Goal: Task Accomplishment & Management: Use online tool/utility

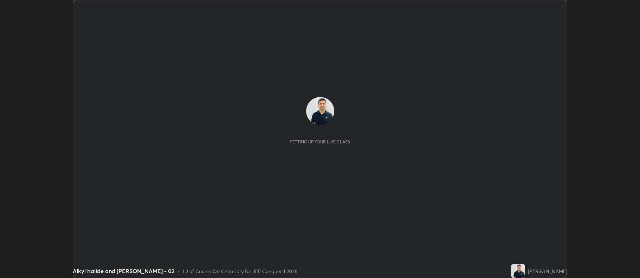
scroll to position [278, 640]
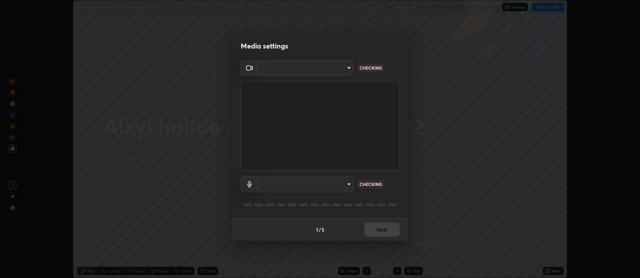
type input "ff6c2ab0558fce6a6a82d7d5f90cca75b578d0ecce094995c07ad100423c80ec"
type input "c02de0821f74dbbd77b5c2f902ddfb4e5cfa4ce84945f56ef9e43fc5f55c7336"
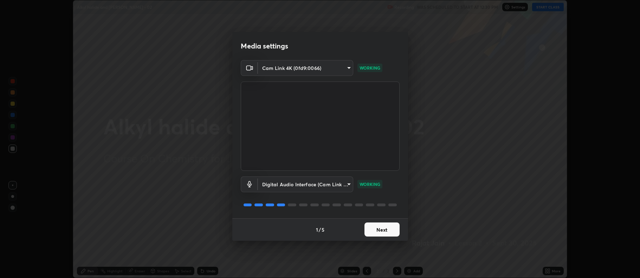
click at [376, 230] on button "Next" at bounding box center [382, 230] width 35 height 14
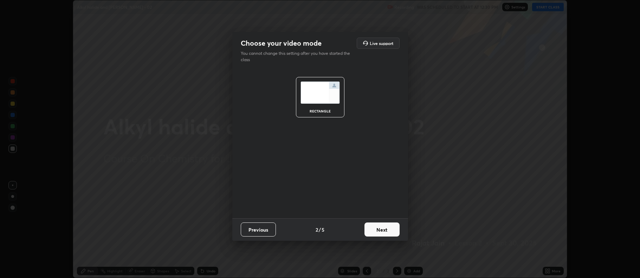
click at [377, 228] on button "Next" at bounding box center [382, 230] width 35 height 14
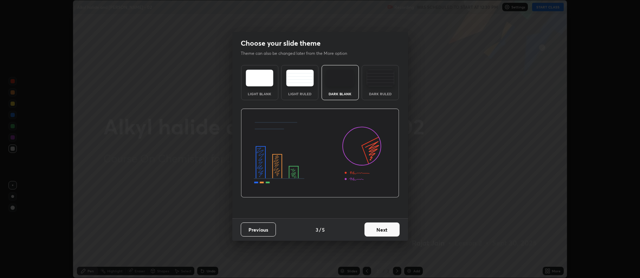
click at [376, 228] on button "Next" at bounding box center [382, 230] width 35 height 14
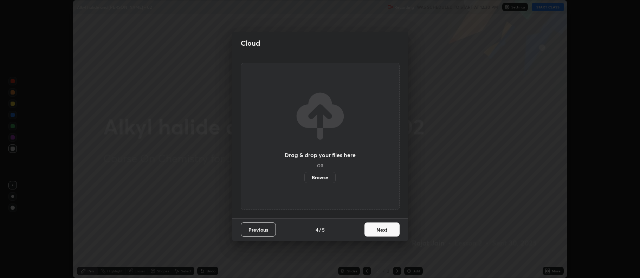
click at [376, 227] on button "Next" at bounding box center [382, 230] width 35 height 14
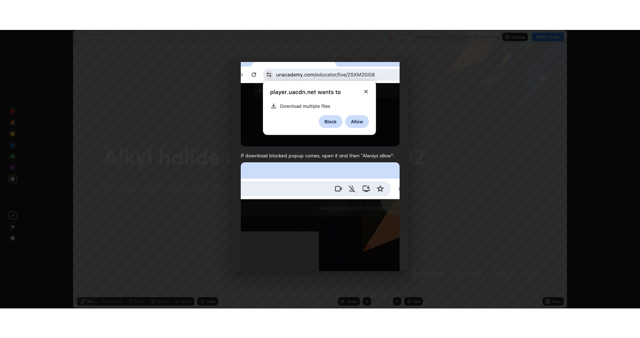
scroll to position [143, 0]
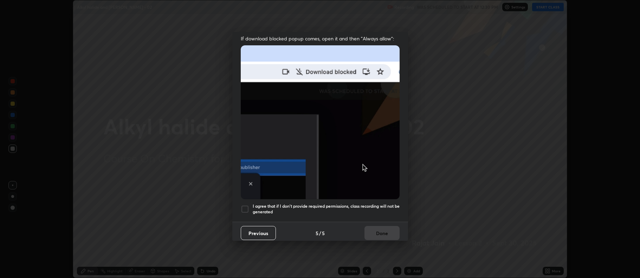
click at [243, 205] on div at bounding box center [245, 209] width 8 height 8
click at [377, 228] on button "Done" at bounding box center [382, 233] width 35 height 14
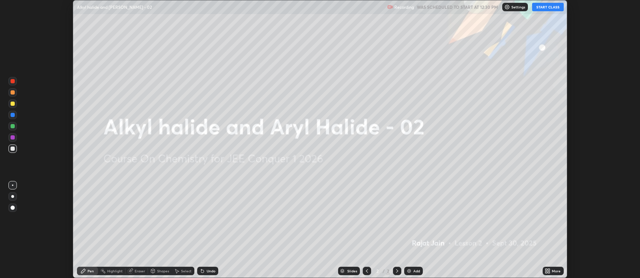
click at [548, 7] on button "START CLASS" at bounding box center [548, 7] width 32 height 8
click at [552, 272] on div "More" at bounding box center [556, 271] width 9 height 4
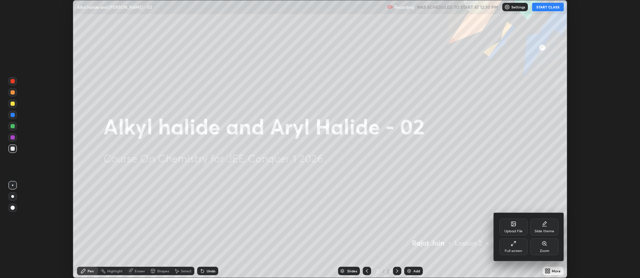
click at [517, 251] on div "Full screen" at bounding box center [514, 251] width 18 height 4
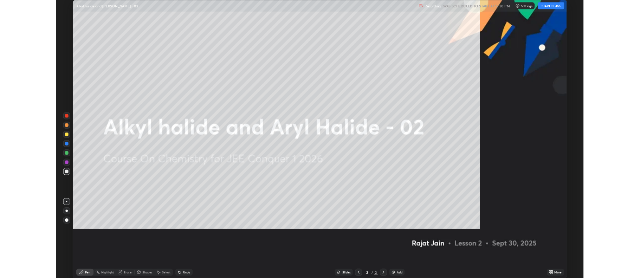
scroll to position [338, 640]
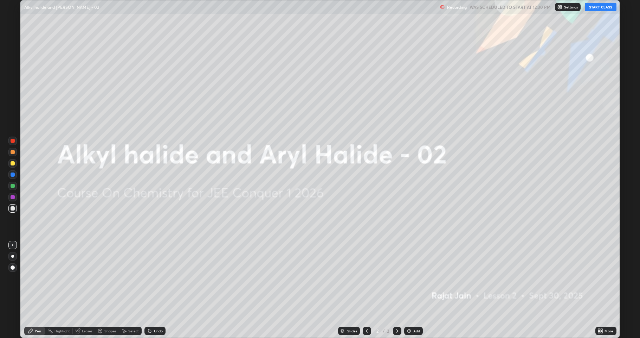
click at [411, 278] on img at bounding box center [410, 331] width 6 height 6
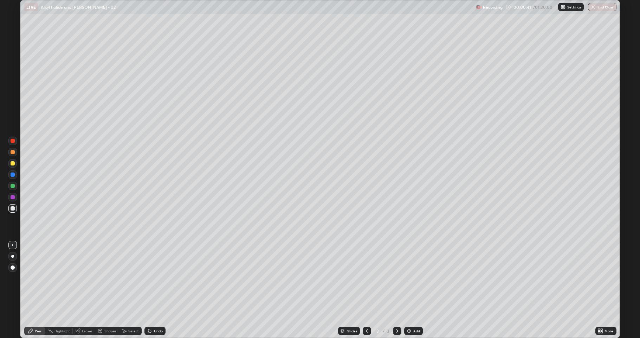
click at [609, 278] on div "More" at bounding box center [609, 331] width 9 height 4
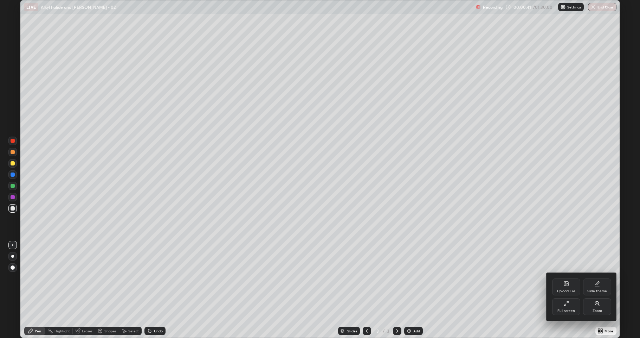
click at [569, 278] on div "Full screen" at bounding box center [567, 306] width 28 height 17
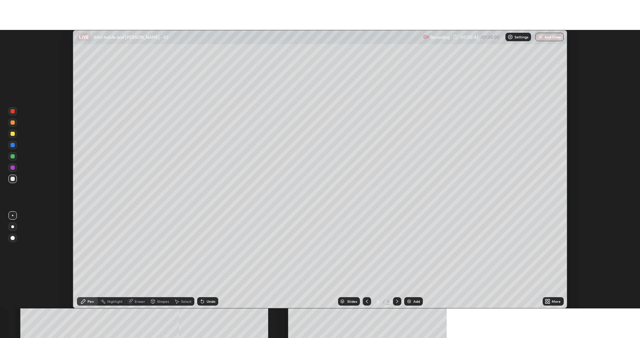
scroll to position [34893, 34531]
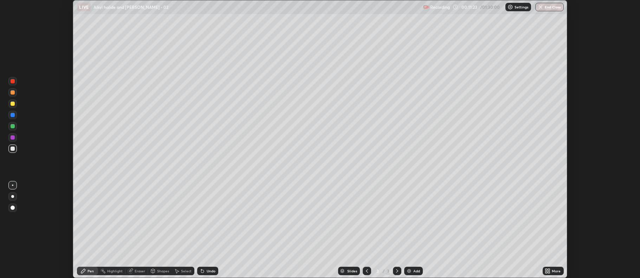
click at [411, 269] on img at bounding box center [410, 271] width 6 height 6
click at [553, 268] on div "More" at bounding box center [553, 271] width 21 height 8
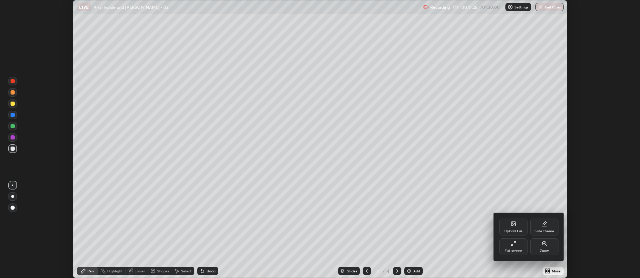
click at [511, 244] on icon at bounding box center [514, 244] width 6 height 6
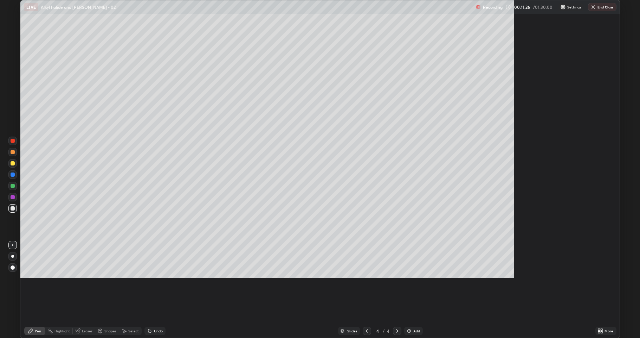
scroll to position [338, 640]
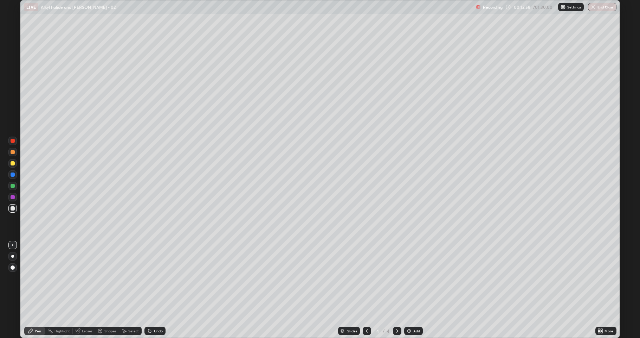
click at [11, 162] on div at bounding box center [13, 163] width 4 height 4
click at [416, 278] on div "Add" at bounding box center [417, 331] width 7 height 4
click at [12, 206] on div at bounding box center [13, 208] width 4 height 4
click at [413, 278] on div "Add" at bounding box center [413, 330] width 19 height 8
click at [154, 278] on div "Undo" at bounding box center [158, 331] width 9 height 4
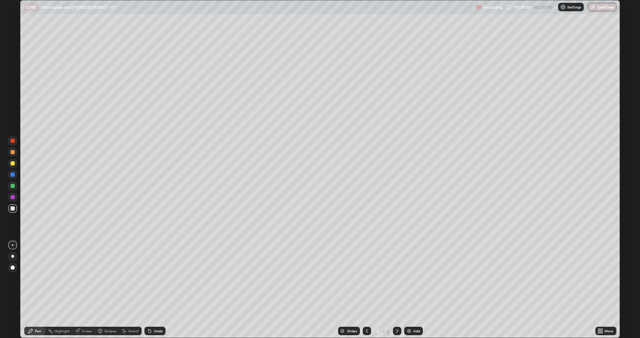
click at [13, 162] on div at bounding box center [13, 163] width 4 height 4
click at [12, 210] on div at bounding box center [13, 208] width 4 height 4
click at [86, 278] on div "Eraser" at bounding box center [87, 331] width 11 height 4
click at [11, 278] on icon at bounding box center [11, 305] width 1 height 1
click at [37, 278] on div "Pen" at bounding box center [38, 331] width 6 height 4
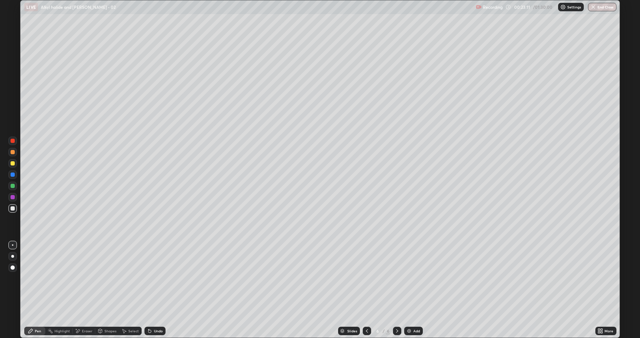
click at [79, 278] on icon at bounding box center [78, 331] width 4 height 4
click at [34, 278] on div "Pen" at bounding box center [34, 330] width 21 height 8
click at [154, 278] on div "Undo" at bounding box center [158, 331] width 9 height 4
click at [416, 278] on div "Add" at bounding box center [413, 330] width 19 height 8
click at [415, 278] on div "Add" at bounding box center [413, 330] width 19 height 8
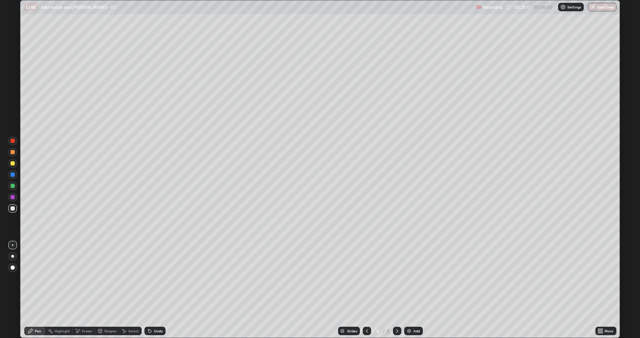
click at [87, 278] on div "Eraser" at bounding box center [87, 331] width 11 height 4
click at [37, 278] on div "Pen" at bounding box center [38, 331] width 6 height 4
click at [154, 278] on div "Undo" at bounding box center [158, 331] width 9 height 4
click at [149, 278] on icon at bounding box center [149, 331] width 3 height 3
click at [154, 278] on div "Undo" at bounding box center [158, 331] width 9 height 4
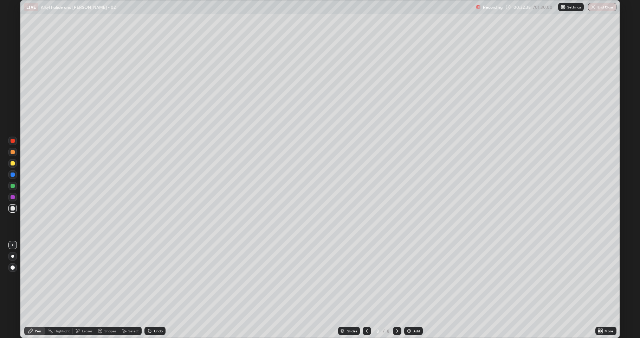
click at [412, 278] on div "Add" at bounding box center [413, 330] width 19 height 8
click at [414, 278] on div "Add" at bounding box center [413, 330] width 19 height 8
click at [154, 278] on div "Undo" at bounding box center [158, 331] width 9 height 4
click at [13, 161] on div at bounding box center [13, 163] width 4 height 4
click at [12, 206] on div at bounding box center [13, 208] width 4 height 4
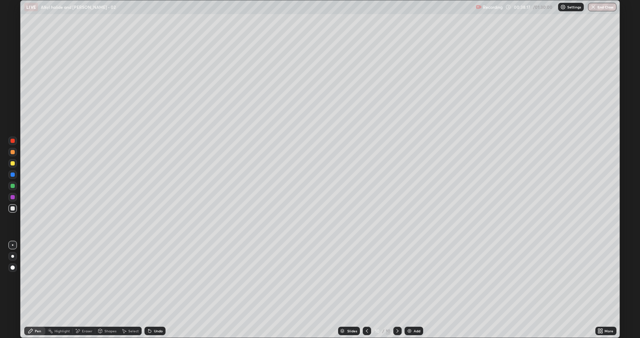
click at [420, 278] on div "Add" at bounding box center [414, 330] width 19 height 8
click at [153, 278] on div "Undo" at bounding box center [155, 330] width 21 height 8
click at [151, 278] on icon at bounding box center [150, 331] width 6 height 6
click at [154, 278] on div "Undo" at bounding box center [158, 331] width 9 height 4
click at [83, 278] on div "Eraser" at bounding box center [87, 331] width 11 height 4
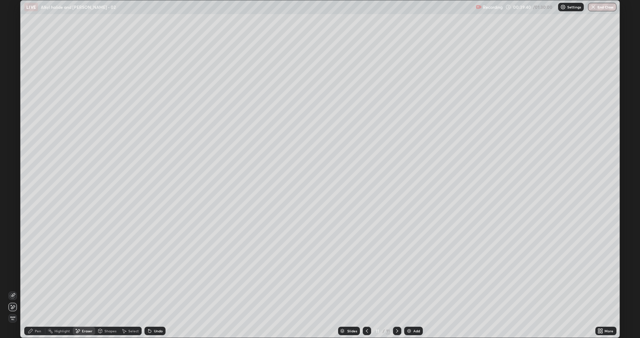
click at [32, 278] on icon at bounding box center [30, 331] width 4 height 4
click at [413, 278] on div "Add" at bounding box center [413, 330] width 19 height 8
click at [158, 278] on div "Undo" at bounding box center [158, 331] width 9 height 4
click at [154, 278] on div "Undo" at bounding box center [158, 331] width 9 height 4
click at [152, 278] on div "Undo" at bounding box center [155, 330] width 21 height 8
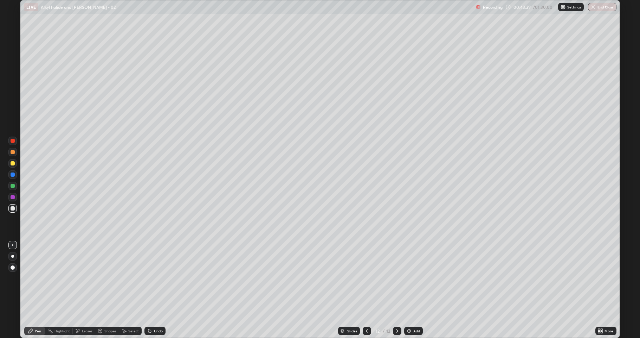
click at [154, 278] on div "Undo" at bounding box center [158, 331] width 9 height 4
click at [418, 278] on div "Add" at bounding box center [417, 331] width 7 height 4
click at [415, 278] on div "Add" at bounding box center [417, 331] width 7 height 4
click at [414, 278] on div "Add" at bounding box center [413, 330] width 19 height 8
click at [13, 162] on div at bounding box center [13, 163] width 4 height 4
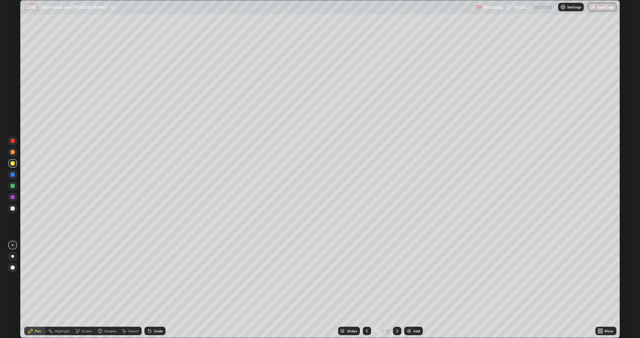
click at [12, 206] on div at bounding box center [13, 208] width 4 height 4
click at [13, 207] on div at bounding box center [13, 208] width 4 height 4
click at [12, 152] on div at bounding box center [13, 152] width 4 height 4
click at [12, 207] on div at bounding box center [13, 208] width 4 height 4
click at [415, 278] on div "Add" at bounding box center [417, 331] width 7 height 4
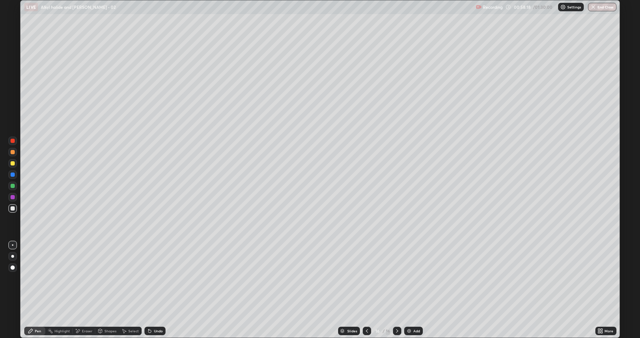
click at [13, 210] on div at bounding box center [13, 208] width 4 height 4
click at [12, 208] on div at bounding box center [13, 208] width 4 height 4
click at [158, 278] on div "Undo" at bounding box center [155, 330] width 21 height 8
click at [158, 278] on div "Undo" at bounding box center [158, 331] width 9 height 4
click at [83, 278] on div "Eraser" at bounding box center [87, 331] width 11 height 4
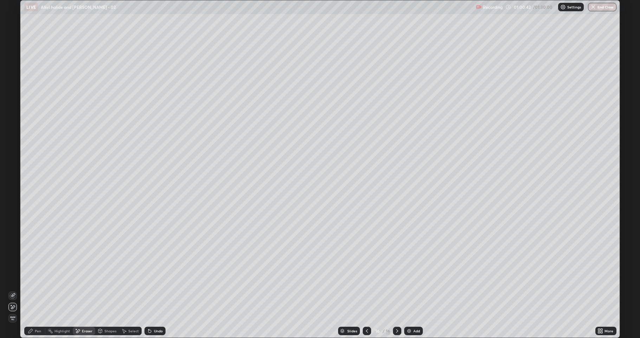
click at [33, 278] on icon at bounding box center [31, 331] width 6 height 6
click at [416, 278] on div "Add" at bounding box center [417, 331] width 7 height 4
click at [12, 162] on div at bounding box center [13, 163] width 4 height 4
click at [14, 209] on div at bounding box center [13, 208] width 4 height 4
click at [9, 209] on div at bounding box center [12, 208] width 8 height 8
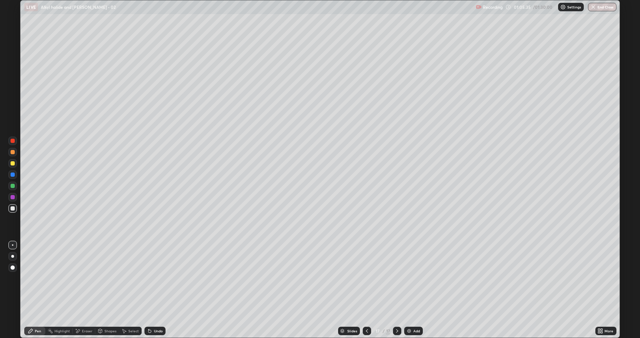
click at [11, 163] on div at bounding box center [13, 163] width 4 height 4
click at [154, 278] on div "Undo" at bounding box center [155, 330] width 21 height 8
click at [155, 278] on div "Undo" at bounding box center [155, 330] width 21 height 8
click at [8, 207] on div at bounding box center [12, 208] width 8 height 8
click at [414, 278] on div "Add" at bounding box center [417, 331] width 7 height 4
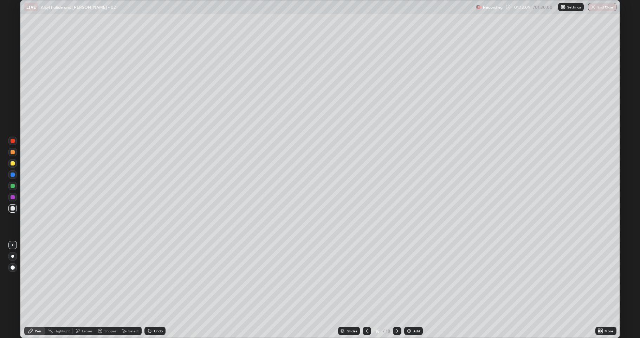
click at [419, 278] on div "Add" at bounding box center [417, 331] width 7 height 4
click at [155, 278] on div "Undo" at bounding box center [158, 331] width 9 height 4
click at [82, 278] on div "Eraser" at bounding box center [84, 330] width 23 height 8
click at [31, 278] on icon at bounding box center [30, 331] width 4 height 4
click at [418, 278] on div "Add" at bounding box center [417, 331] width 7 height 4
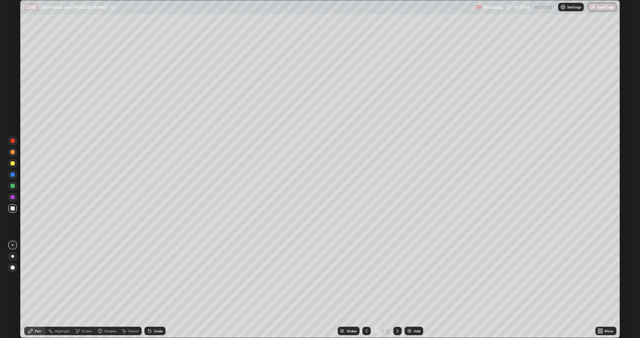
click at [154, 278] on div "Undo" at bounding box center [158, 331] width 9 height 4
click at [155, 278] on div "Undo" at bounding box center [155, 330] width 21 height 8
click at [420, 278] on div "Add" at bounding box center [414, 330] width 19 height 8
click at [12, 162] on div at bounding box center [13, 163] width 4 height 4
click at [10, 206] on div at bounding box center [12, 208] width 8 height 8
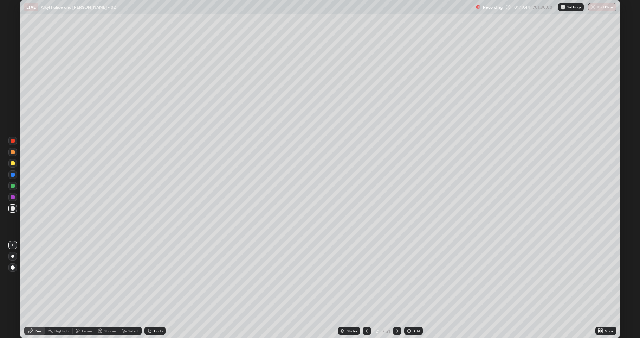
click at [148, 278] on icon at bounding box center [148, 329] width 1 height 1
click at [148, 278] on div "Undo" at bounding box center [155, 330] width 21 height 8
click at [84, 278] on div "Eraser" at bounding box center [84, 330] width 23 height 8
click at [32, 278] on icon at bounding box center [30, 331] width 4 height 4
click at [85, 278] on div "Eraser" at bounding box center [87, 331] width 11 height 4
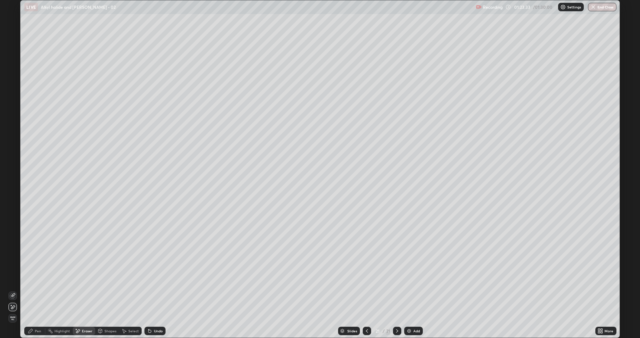
click at [418, 278] on div "Add" at bounding box center [417, 331] width 7 height 4
click at [36, 278] on div "Pen" at bounding box center [38, 331] width 6 height 4
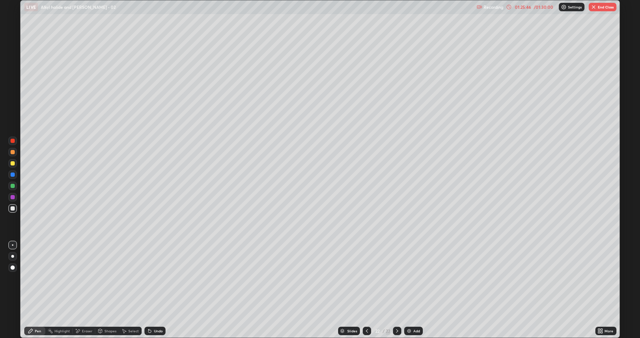
click at [80, 278] on icon at bounding box center [78, 331] width 6 height 6
click at [36, 278] on div "Pen" at bounding box center [38, 331] width 6 height 4
click at [414, 278] on div "Add" at bounding box center [417, 331] width 7 height 4
click at [154, 278] on div "Undo" at bounding box center [158, 331] width 9 height 4
click at [156, 278] on div "Undo" at bounding box center [158, 331] width 9 height 4
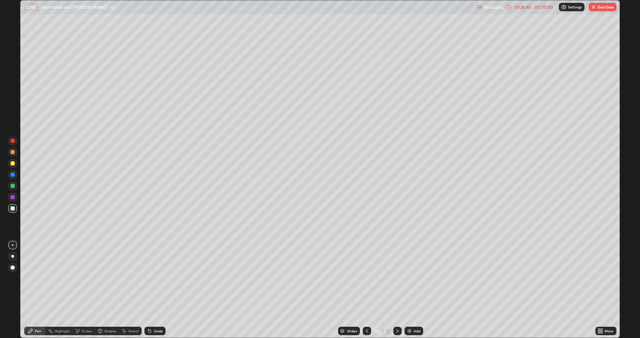
click at [155, 278] on div "Undo" at bounding box center [158, 331] width 9 height 4
click at [159, 278] on div "Undo" at bounding box center [155, 330] width 21 height 8
click at [13, 163] on div at bounding box center [13, 163] width 4 height 4
click at [152, 278] on div "Undo" at bounding box center [155, 330] width 21 height 8
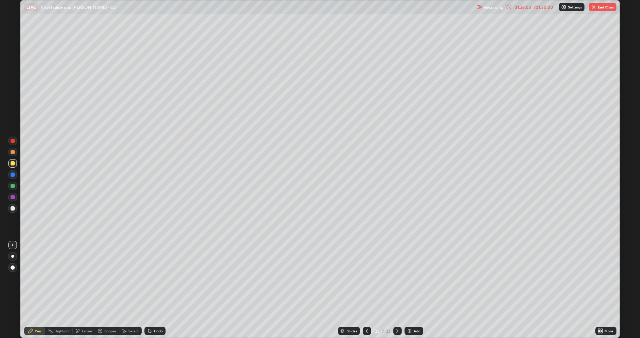
click at [12, 208] on div at bounding box center [13, 208] width 4 height 4
click at [608, 10] on button "End Class" at bounding box center [603, 7] width 28 height 8
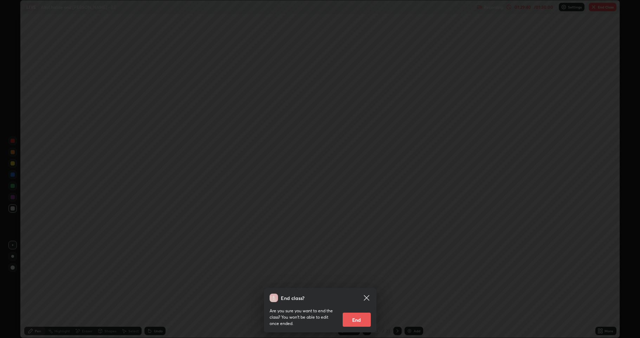
click at [362, 278] on button "End" at bounding box center [357, 319] width 28 height 14
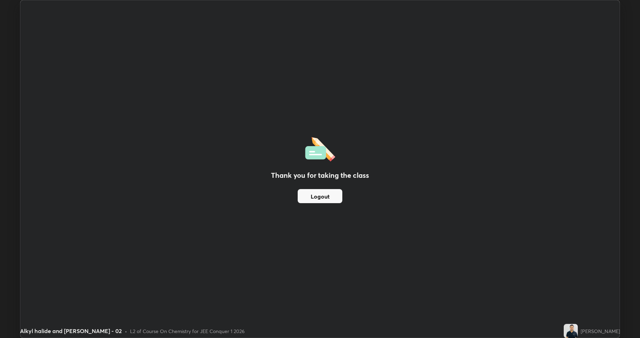
click at [406, 144] on div "Thank you for taking the class Logout" at bounding box center [320, 168] width 600 height 337
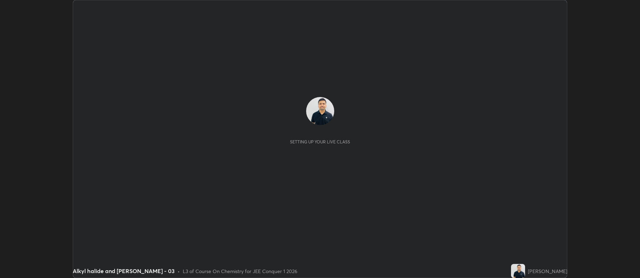
scroll to position [278, 640]
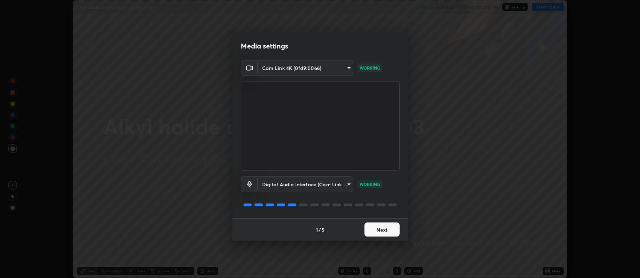
click at [381, 225] on button "Next" at bounding box center [382, 230] width 35 height 14
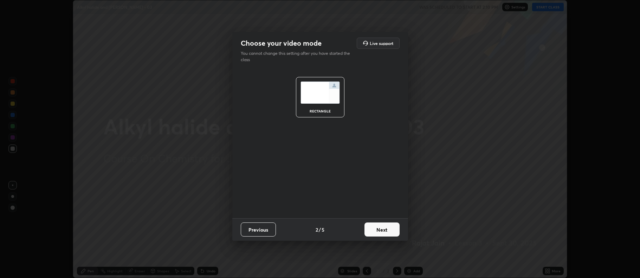
click at [372, 229] on button "Next" at bounding box center [382, 230] width 35 height 14
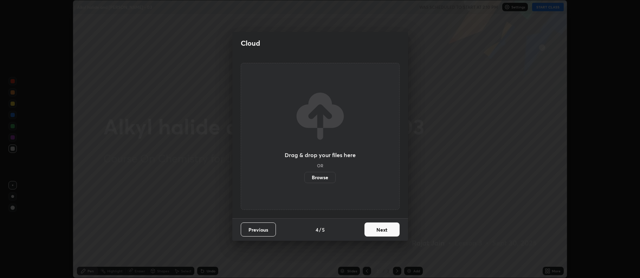
click at [383, 227] on button "Next" at bounding box center [382, 230] width 35 height 14
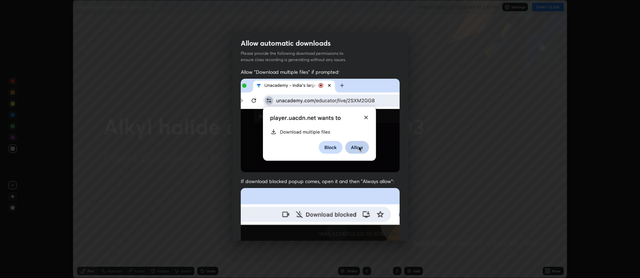
click at [382, 233] on img at bounding box center [320, 265] width 159 height 154
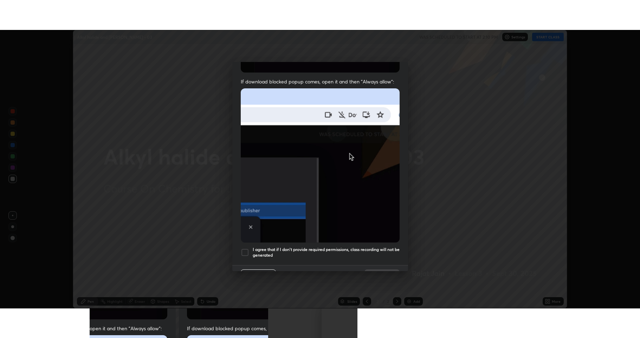
scroll to position [143, 0]
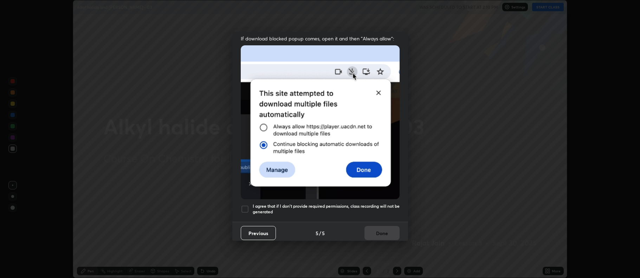
click at [243, 209] on div at bounding box center [245, 209] width 8 height 8
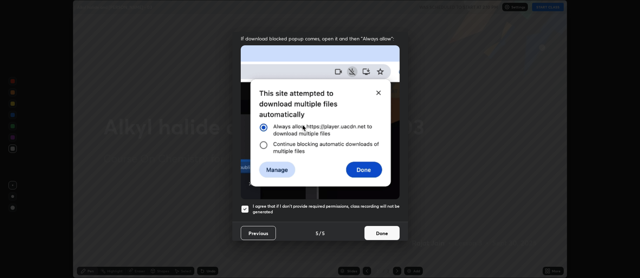
click at [377, 229] on button "Done" at bounding box center [382, 233] width 35 height 14
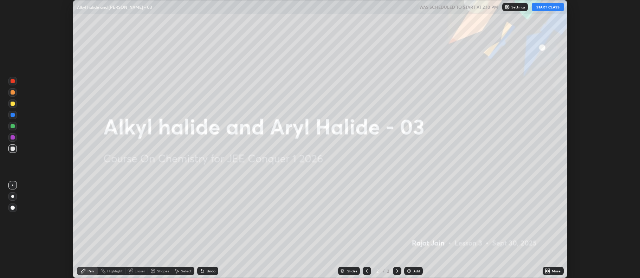
click at [549, 6] on button "START CLASS" at bounding box center [548, 7] width 32 height 8
click at [559, 273] on div "More" at bounding box center [556, 271] width 9 height 4
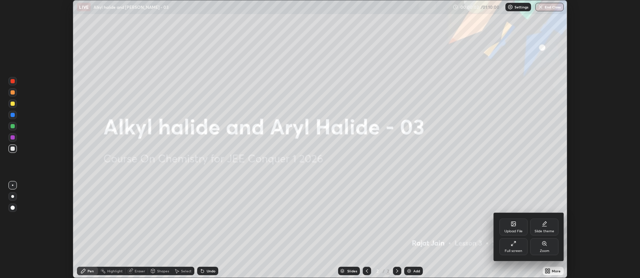
click at [515, 242] on icon at bounding box center [515, 243] width 2 height 2
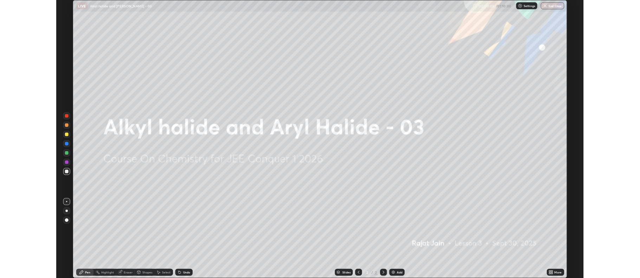
scroll to position [338, 640]
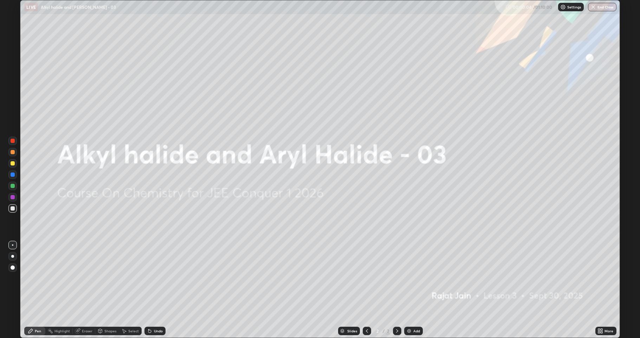
click at [412, 278] on div "Add" at bounding box center [413, 330] width 19 height 8
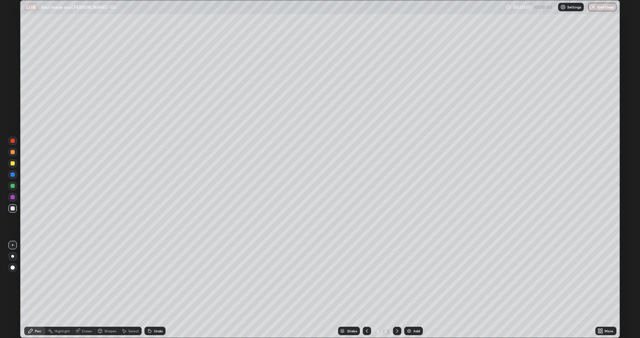
click at [12, 164] on div at bounding box center [13, 163] width 4 height 4
click at [12, 208] on div at bounding box center [13, 208] width 4 height 4
click at [83, 278] on div "Eraser" at bounding box center [87, 331] width 11 height 4
click at [11, 278] on icon at bounding box center [11, 305] width 1 height 1
click at [33, 278] on icon at bounding box center [31, 331] width 6 height 6
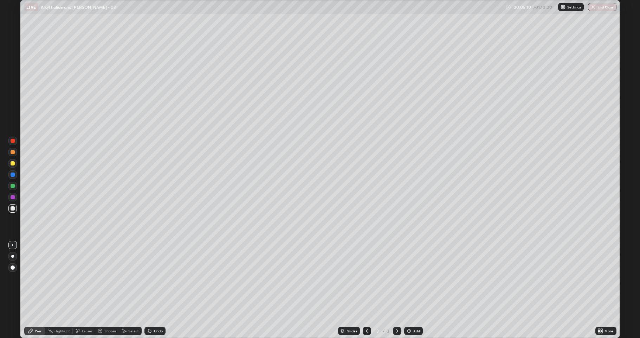
click at [12, 208] on div at bounding box center [13, 208] width 4 height 4
click at [9, 206] on div at bounding box center [12, 208] width 8 height 8
click at [12, 163] on div at bounding box center [13, 163] width 4 height 4
click at [11, 210] on div at bounding box center [13, 208] width 4 height 4
click at [416, 278] on div "Add" at bounding box center [417, 331] width 7 height 4
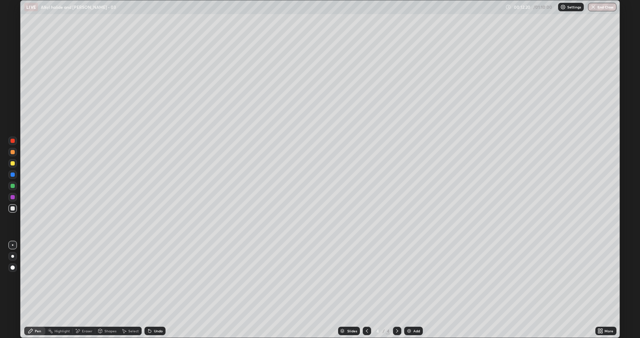
click at [13, 164] on div at bounding box center [13, 163] width 4 height 4
click at [12, 208] on div at bounding box center [13, 208] width 4 height 4
click at [415, 278] on div "Add" at bounding box center [413, 330] width 19 height 8
click at [86, 278] on div "Eraser" at bounding box center [87, 331] width 11 height 4
click at [40, 278] on div "Pen" at bounding box center [34, 330] width 21 height 8
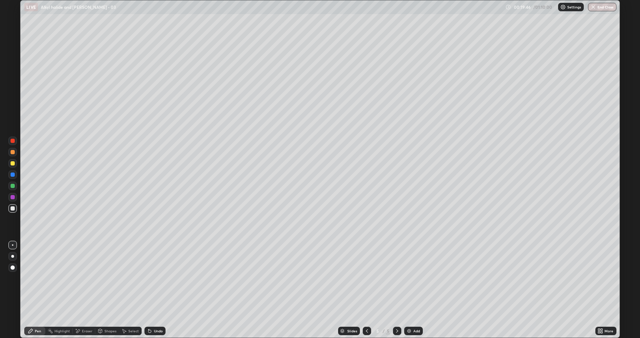
click at [153, 278] on div "Undo" at bounding box center [155, 330] width 21 height 8
click at [81, 278] on div "Eraser" at bounding box center [84, 330] width 23 height 8
click at [37, 278] on div "Pen" at bounding box center [38, 331] width 6 height 4
click at [414, 278] on div "Add" at bounding box center [417, 331] width 7 height 4
click at [154, 278] on div "Undo" at bounding box center [158, 331] width 9 height 4
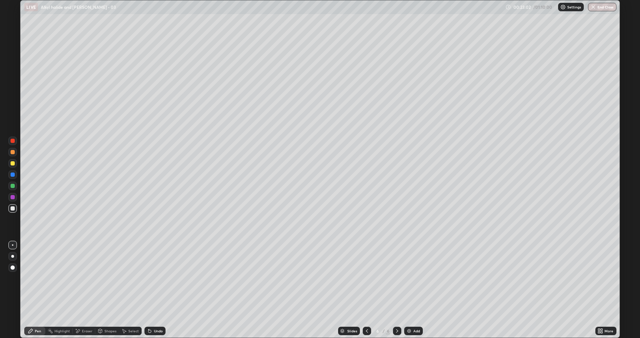
click at [156, 278] on div "Undo" at bounding box center [155, 330] width 21 height 8
click at [154, 278] on div "Undo" at bounding box center [158, 331] width 9 height 4
click at [411, 278] on img at bounding box center [410, 331] width 6 height 6
click at [82, 278] on div "Eraser" at bounding box center [87, 331] width 11 height 4
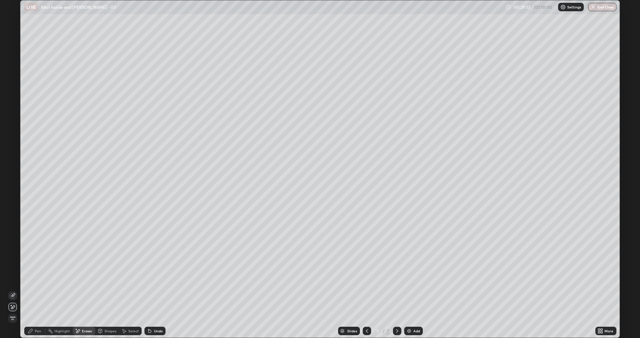
click at [13, 278] on span "Erase all" at bounding box center [13, 318] width 8 height 4
click at [156, 278] on div "Undo" at bounding box center [158, 331] width 9 height 4
click at [155, 278] on div "Undo" at bounding box center [155, 330] width 21 height 8
click at [157, 278] on div "Undo" at bounding box center [155, 330] width 21 height 8
click at [158, 278] on div "Undo" at bounding box center [158, 331] width 9 height 4
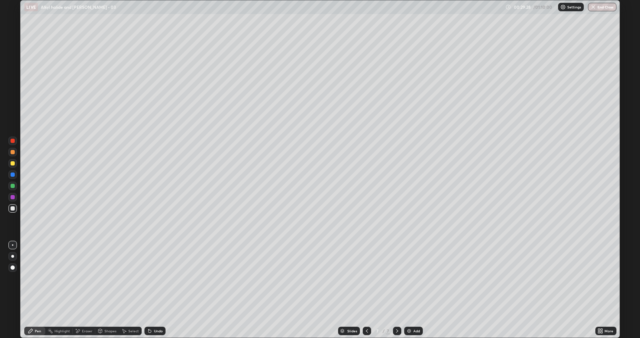
click at [159, 278] on div "Undo" at bounding box center [158, 331] width 9 height 4
click at [155, 278] on div "Undo" at bounding box center [155, 330] width 21 height 8
click at [152, 278] on div "Undo" at bounding box center [155, 330] width 21 height 8
click at [12, 159] on div at bounding box center [12, 163] width 8 height 8
click at [14, 212] on div at bounding box center [12, 208] width 8 height 8
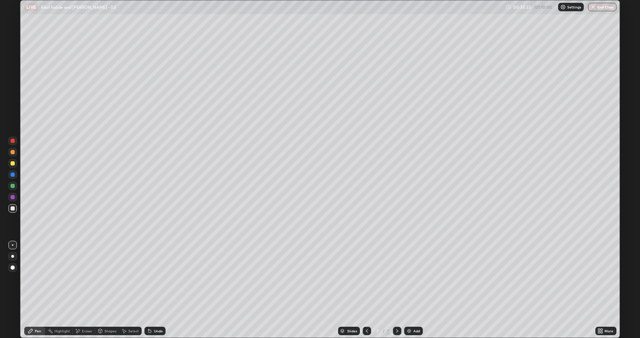
click at [12, 163] on div at bounding box center [13, 163] width 4 height 4
click at [13, 208] on div at bounding box center [13, 208] width 4 height 4
click at [12, 163] on div at bounding box center [13, 163] width 4 height 4
click at [15, 208] on div at bounding box center [12, 208] width 8 height 8
click at [13, 164] on div at bounding box center [13, 163] width 4 height 4
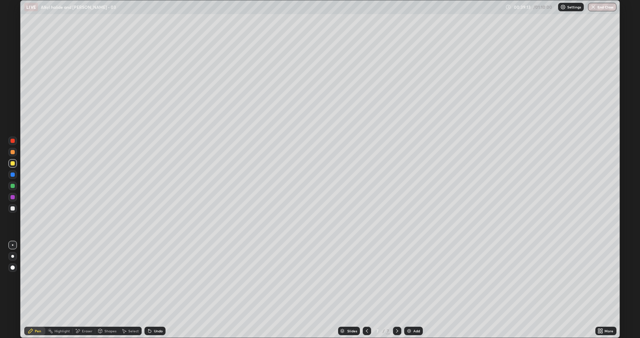
click at [11, 208] on div at bounding box center [13, 208] width 4 height 4
click at [157, 278] on div "Undo" at bounding box center [158, 331] width 9 height 4
click at [152, 278] on div "Undo" at bounding box center [155, 330] width 21 height 8
click at [154, 278] on div "Undo" at bounding box center [158, 331] width 9 height 4
click at [10, 161] on div at bounding box center [12, 163] width 8 height 8
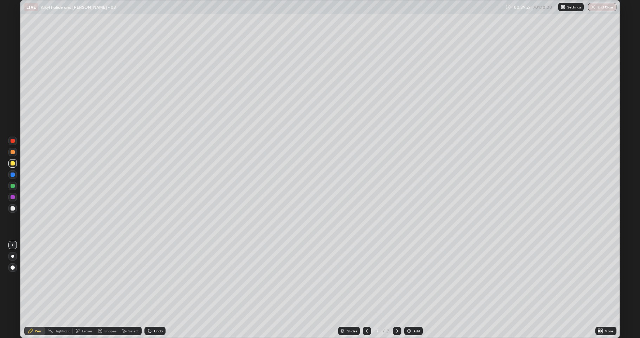
click at [13, 208] on div at bounding box center [13, 208] width 4 height 4
click at [10, 184] on div at bounding box center [12, 185] width 8 height 8
click at [416, 278] on div "Add" at bounding box center [417, 331] width 7 height 4
click at [12, 206] on div at bounding box center [13, 208] width 4 height 4
click at [1, 152] on div "Setting up your live class" at bounding box center [320, 169] width 640 height 338
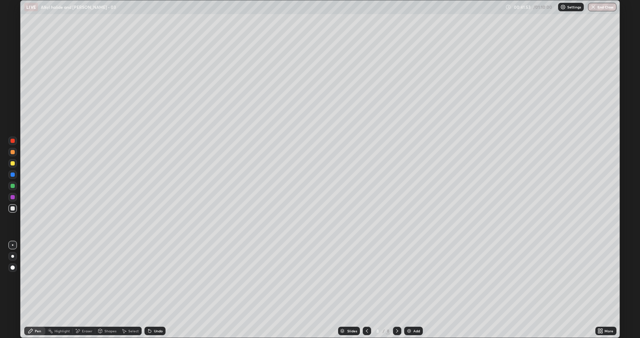
click at [11, 162] on div at bounding box center [13, 163] width 4 height 4
click at [13, 207] on div at bounding box center [13, 208] width 4 height 4
click at [410, 278] on img at bounding box center [410, 331] width 6 height 6
click at [154, 278] on div "Undo" at bounding box center [155, 330] width 21 height 8
click at [156, 278] on div "Undo" at bounding box center [154, 331] width 24 height 14
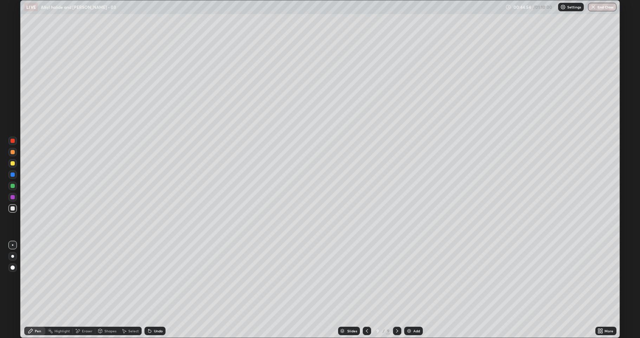
click at [155, 278] on div "Undo" at bounding box center [155, 330] width 21 height 8
click at [88, 278] on div "Eraser" at bounding box center [87, 331] width 11 height 4
click at [36, 278] on div "Pen" at bounding box center [38, 331] width 6 height 4
click at [12, 163] on div at bounding box center [13, 163] width 4 height 4
click at [14, 206] on div at bounding box center [12, 208] width 8 height 8
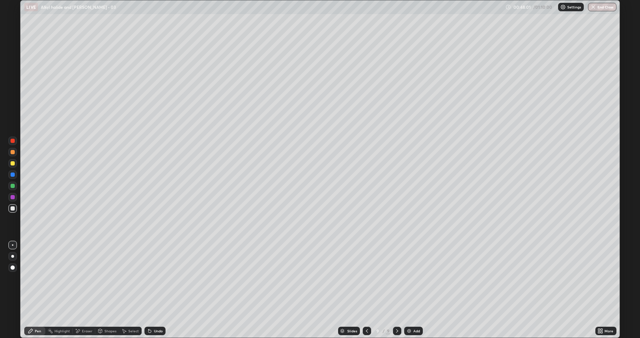
click at [603, 278] on icon at bounding box center [602, 330] width 2 height 2
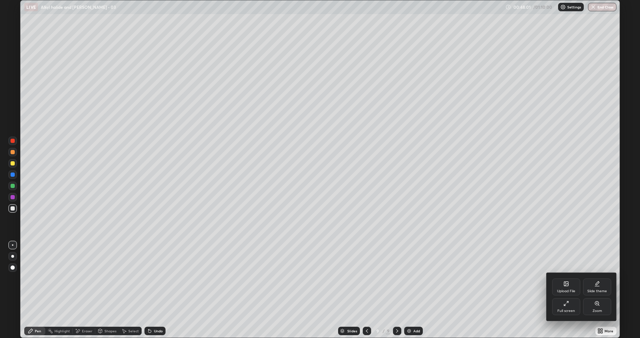
click at [563, 278] on div "Full screen" at bounding box center [567, 306] width 28 height 17
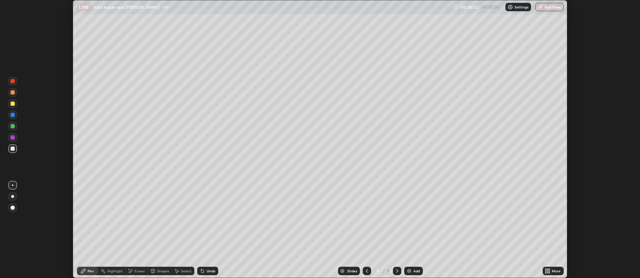
scroll to position [34893, 34531]
click at [549, 7] on button "End Class" at bounding box center [550, 7] width 28 height 8
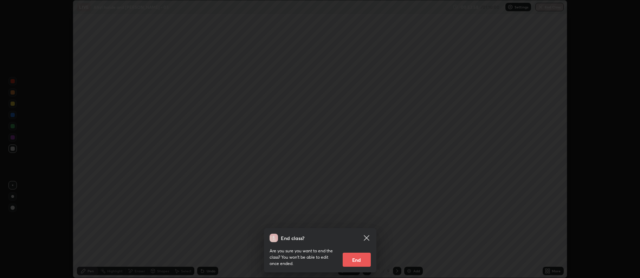
click at [355, 261] on button "End" at bounding box center [357, 260] width 28 height 14
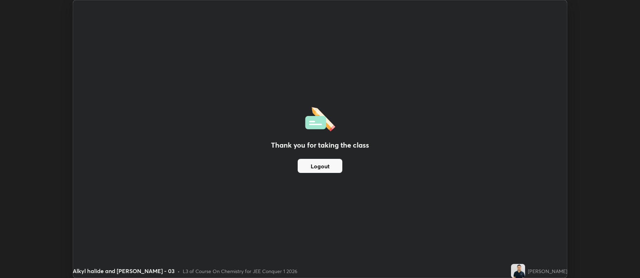
click at [525, 268] on img at bounding box center [518, 271] width 14 height 14
click at [525, 267] on img at bounding box center [518, 271] width 14 height 14
